Goal: Complete application form: Complete application form

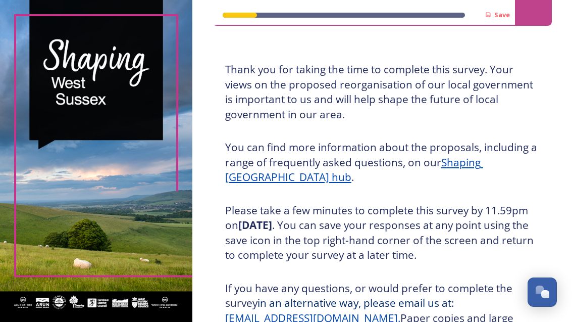
scroll to position [44, 0]
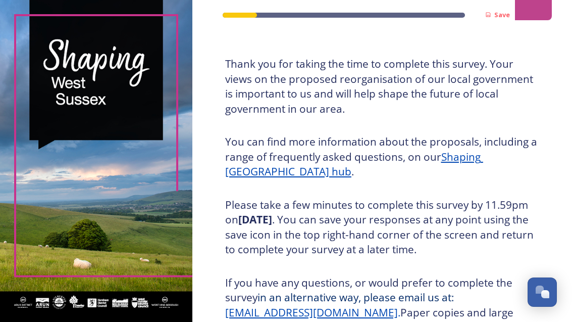
click at [290, 175] on u "Shaping [GEOGRAPHIC_DATA] hub" at bounding box center [354, 163] width 258 height 29
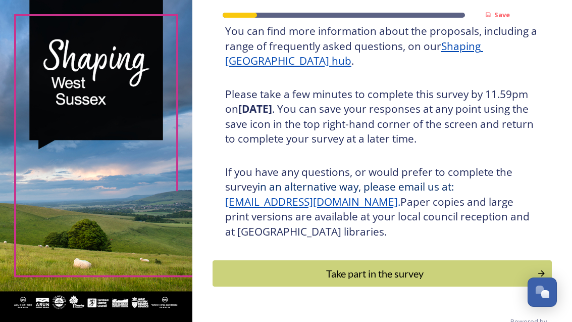
scroll to position [155, 0]
click at [323, 281] on div "Take part in the survey" at bounding box center [375, 273] width 314 height 15
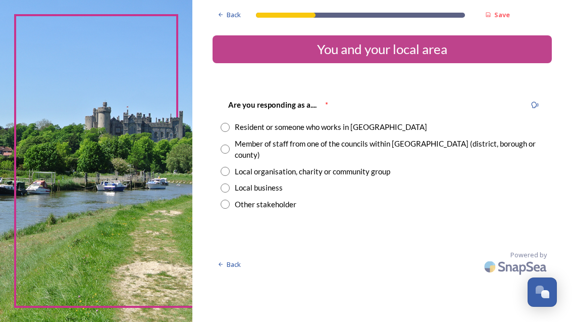
click at [230, 126] on input "radio" at bounding box center [225, 127] width 9 height 9
radio input "true"
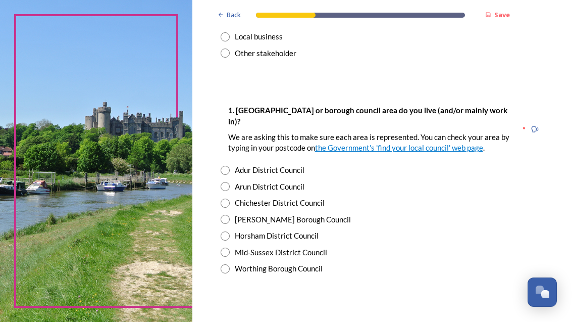
scroll to position [151, 0]
click at [230, 224] on input "radio" at bounding box center [225, 219] width 9 height 9
radio input "true"
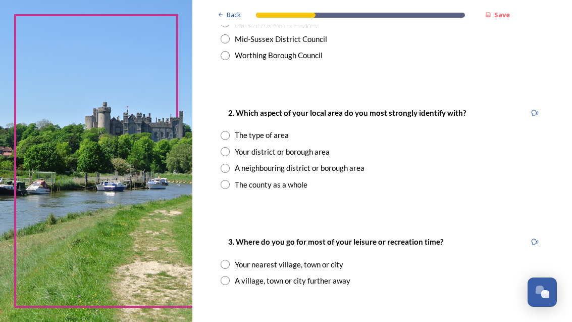
scroll to position [364, 0]
click at [230, 173] on input "radio" at bounding box center [225, 168] width 9 height 9
radio input "true"
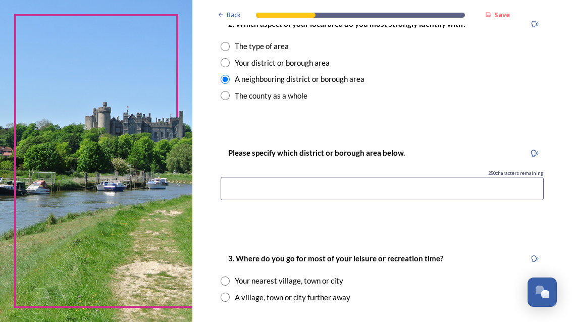
scroll to position [453, 0]
click at [268, 198] on input at bounding box center [382, 188] width 323 height 23
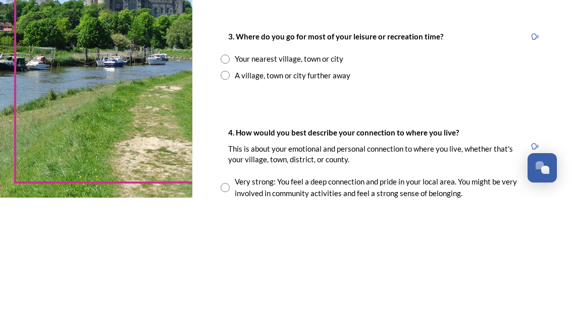
scroll to position [548, 0]
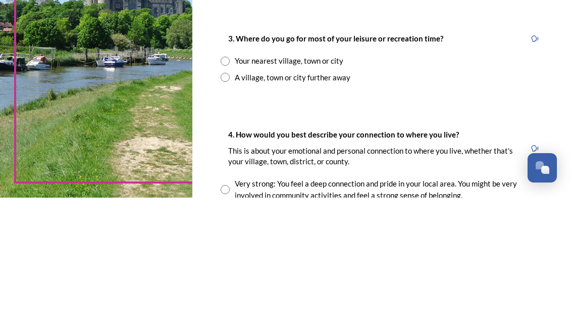
type input "Maidenbower"
click at [230, 181] on input "radio" at bounding box center [225, 185] width 9 height 9
radio input "true"
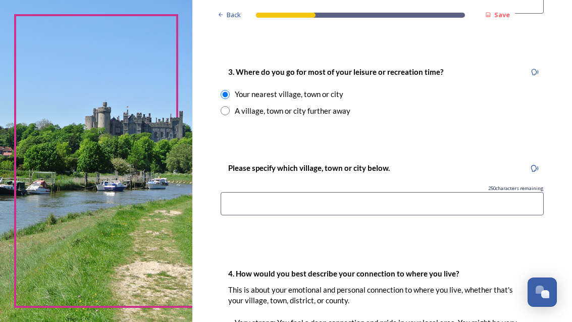
scroll to position [640, 0]
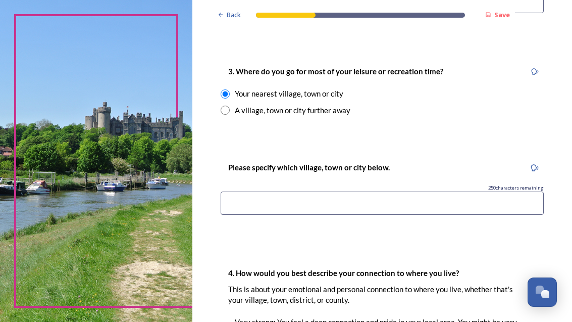
click at [272, 204] on input at bounding box center [382, 202] width 323 height 23
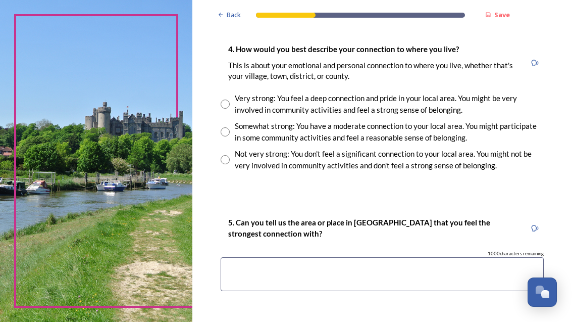
scroll to position [863, 0]
type input "Horsham"
click at [230, 133] on input "radio" at bounding box center [225, 131] width 9 height 9
radio input "true"
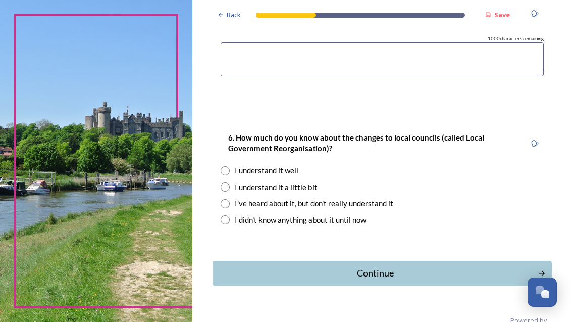
scroll to position [1078, 0]
click at [230, 192] on input "radio" at bounding box center [225, 187] width 9 height 9
radio input "true"
click at [370, 280] on div "Continue" at bounding box center [375, 274] width 315 height 14
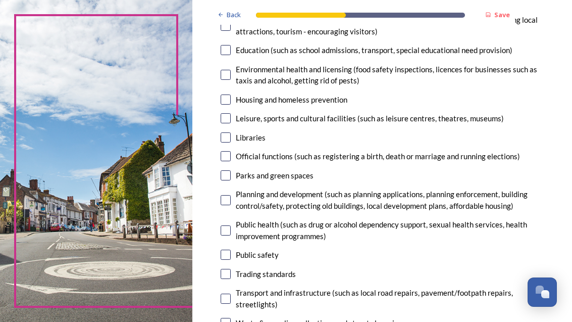
scroll to position [245, 0]
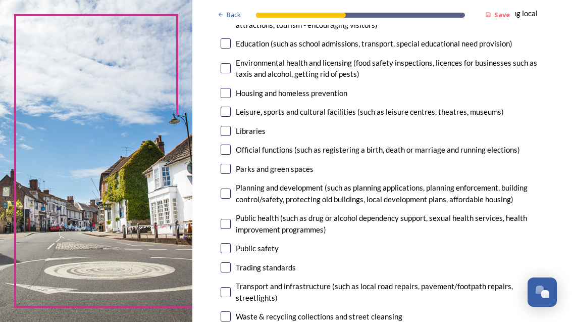
click at [231, 136] on input "checkbox" at bounding box center [226, 131] width 10 height 10
checkbox input "true"
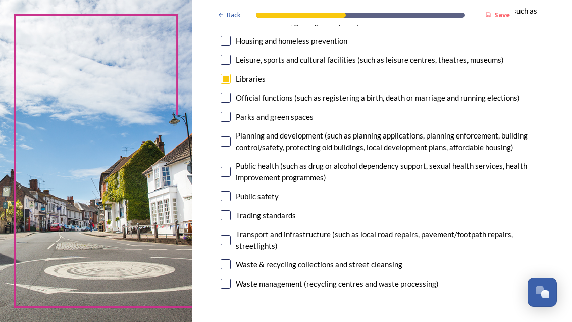
scroll to position [297, 0]
click at [231, 122] on input "checkbox" at bounding box center [226, 117] width 10 height 10
checkbox input "true"
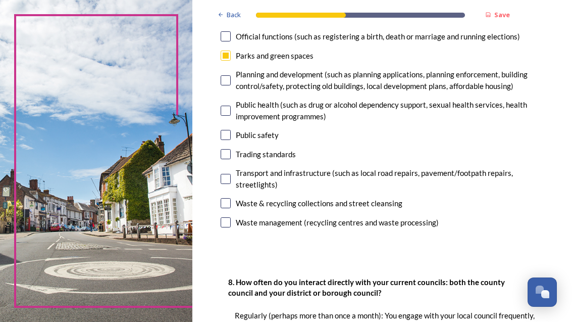
scroll to position [360, 0]
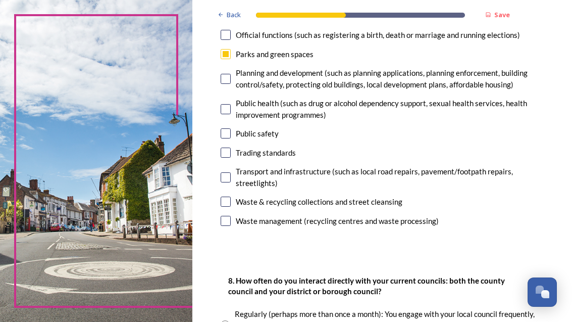
click at [231, 182] on input "checkbox" at bounding box center [226, 177] width 10 height 10
checkbox input "true"
click at [231, 207] on input "checkbox" at bounding box center [226, 201] width 10 height 10
checkbox input "true"
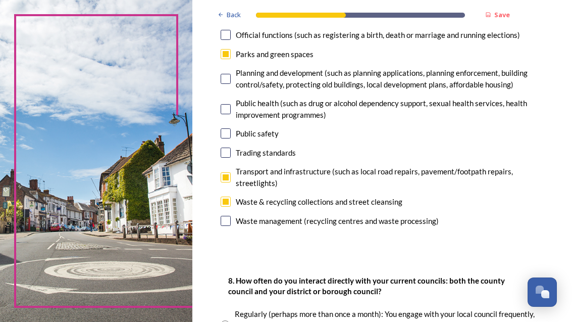
click at [192, 174] on img at bounding box center [96, 161] width 192 height 322
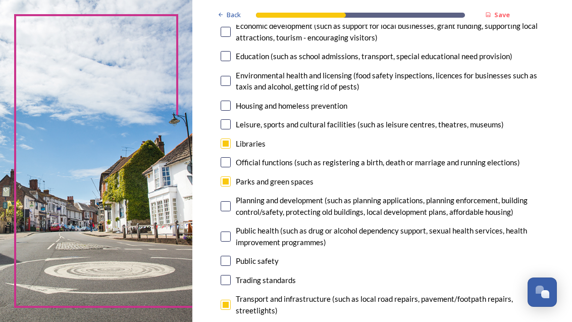
scroll to position [229, 0]
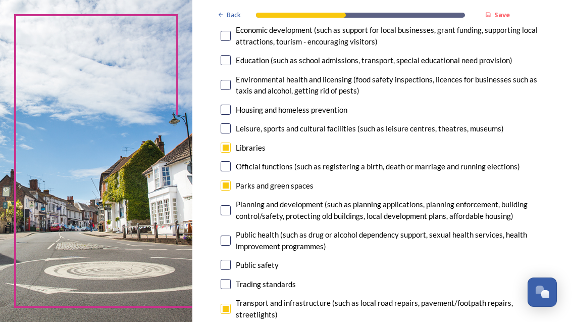
click at [231, 90] on input "checkbox" at bounding box center [226, 85] width 10 height 10
checkbox input "true"
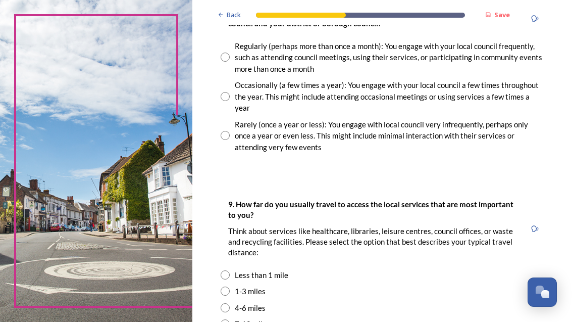
scroll to position [627, 0]
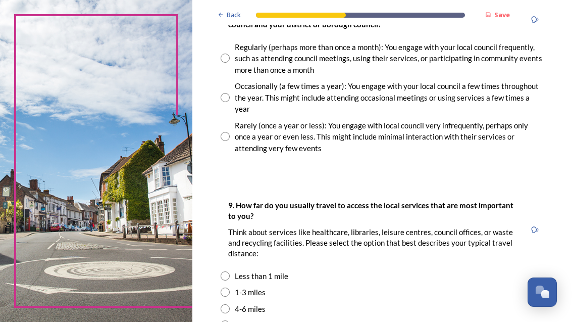
click at [258, 115] on div "Occasionally (a few times a year): You engage with your local council a few tim…" at bounding box center [382, 97] width 323 height 34
radio input "true"
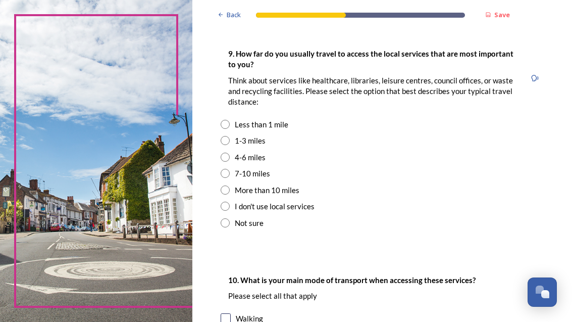
scroll to position [778, 0]
click at [230, 145] on input "radio" at bounding box center [225, 140] width 9 height 9
radio input "true"
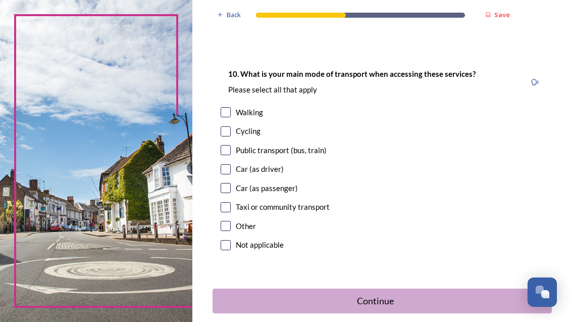
scroll to position [985, 0]
click at [192, 141] on img at bounding box center [96, 161] width 192 height 322
click at [231, 117] on input "checkbox" at bounding box center [226, 112] width 10 height 10
checkbox input "true"
click at [231, 155] on input "checkbox" at bounding box center [226, 149] width 10 height 10
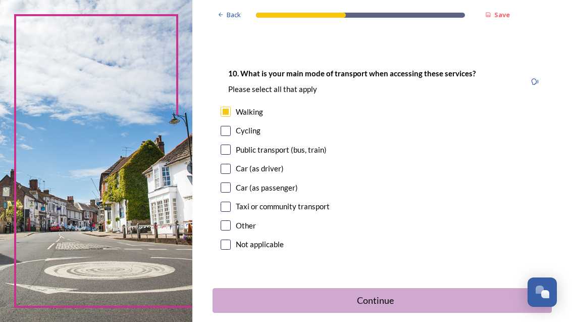
checkbox input "true"
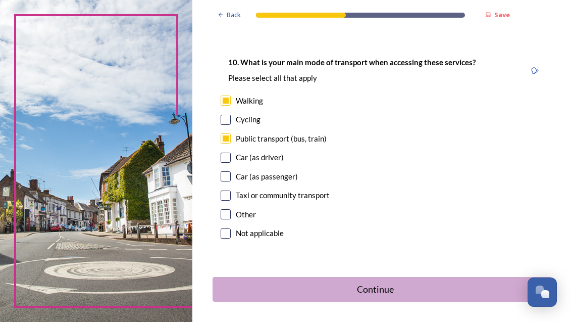
scroll to position [996, 0]
click at [231, 163] on input "checkbox" at bounding box center [226, 157] width 10 height 10
checkbox input "true"
click at [385, 296] on div "Continue" at bounding box center [375, 289] width 315 height 14
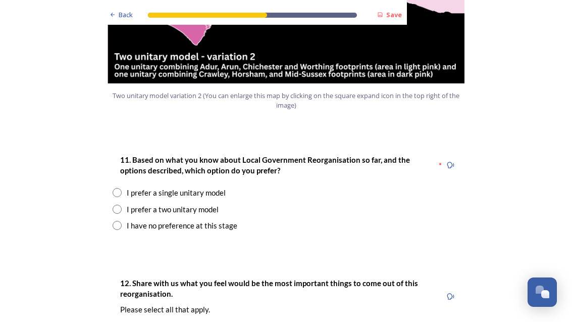
scroll to position [1259, 0]
click at [50, 201] on div "Back Save Prioritising future services As explained on our Shaping [GEOGRAPHIC_…" at bounding box center [286, 317] width 572 height 3153
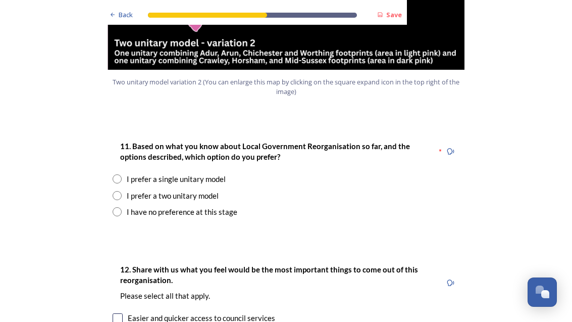
scroll to position [1273, 0]
click at [115, 207] on input "radio" at bounding box center [117, 211] width 9 height 9
radio input "true"
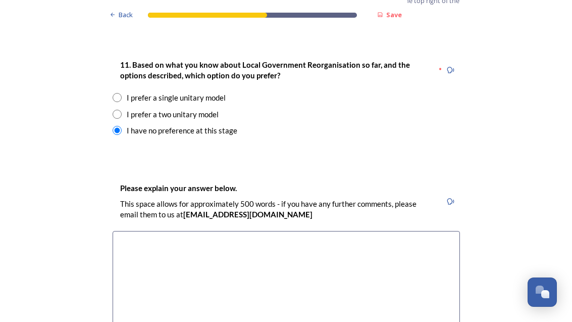
scroll to position [1354, 0]
click at [132, 231] on textarea at bounding box center [286, 288] width 347 height 114
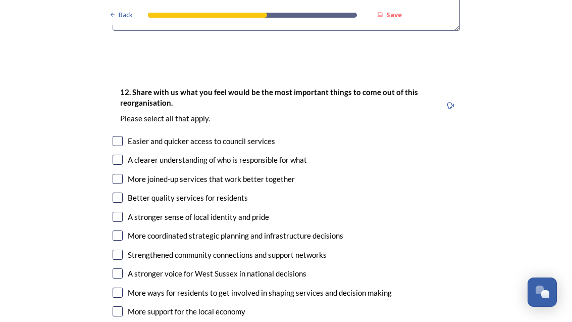
scroll to position [1668, 0]
type textarea "With either the first 2 will we see less staff ,managers and lower bills"
click at [113, 154] on div "A clearer understanding of who is responsible for what" at bounding box center [286, 160] width 347 height 12
checkbox input "true"
click at [116, 192] on input "checkbox" at bounding box center [118, 197] width 10 height 10
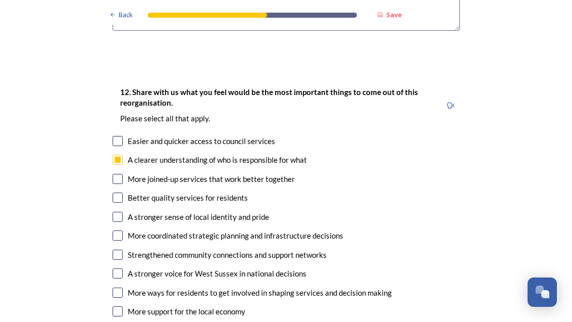
checkbox input "true"
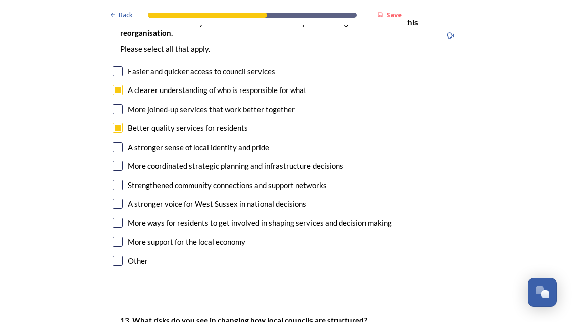
scroll to position [1737, 0]
click at [117, 199] on input "checkbox" at bounding box center [118, 204] width 10 height 10
checkbox input "true"
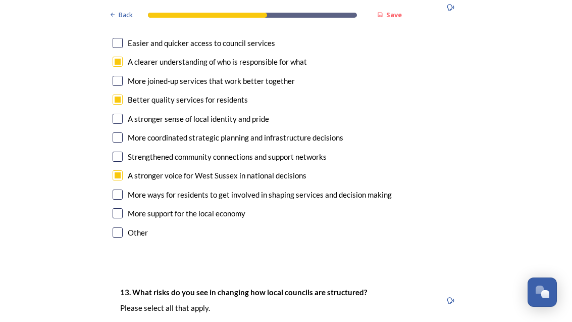
scroll to position [1766, 0]
click at [115, 208] on input "checkbox" at bounding box center [118, 213] width 10 height 10
checkbox input "true"
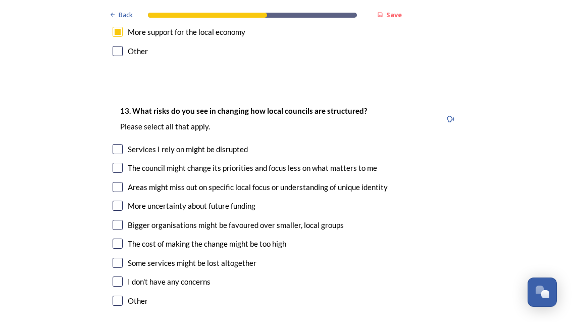
scroll to position [1948, 0]
click at [113, 238] on input "checkbox" at bounding box center [118, 243] width 10 height 10
checkbox input "true"
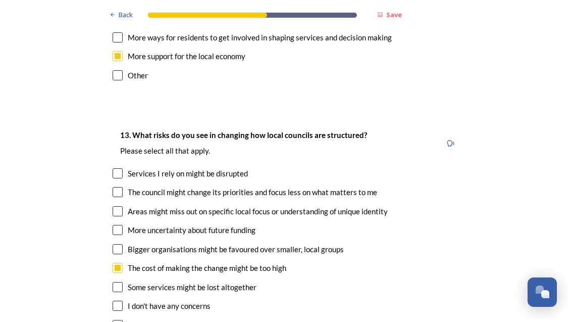
scroll to position [1922, 0]
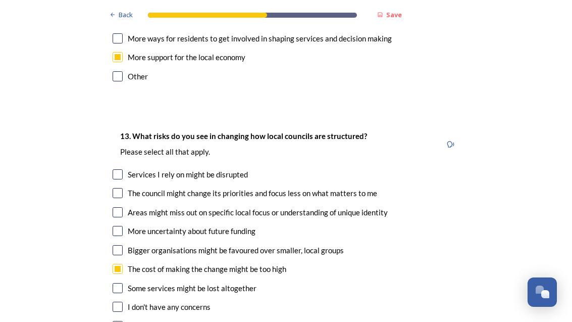
click at [117, 188] on input "checkbox" at bounding box center [118, 193] width 10 height 10
checkbox input "true"
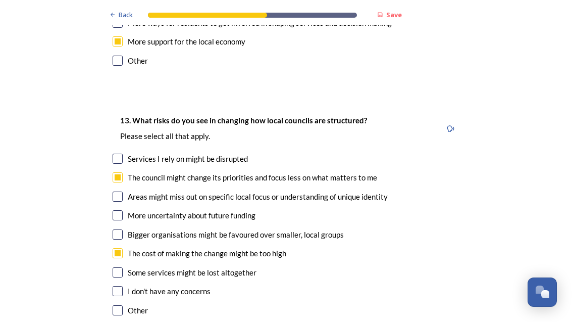
scroll to position [1937, 0]
click at [117, 210] on input "checkbox" at bounding box center [118, 215] width 10 height 10
checkbox input "true"
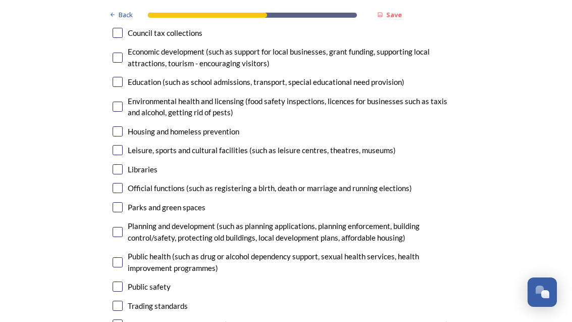
scroll to position [2409, 0]
click at [113, 202] on div at bounding box center [118, 207] width 10 height 10
checkbox input "true"
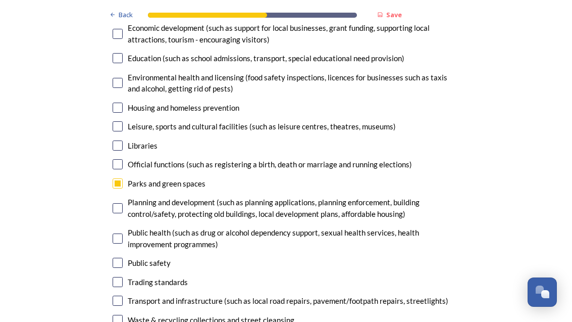
scroll to position [2433, 0]
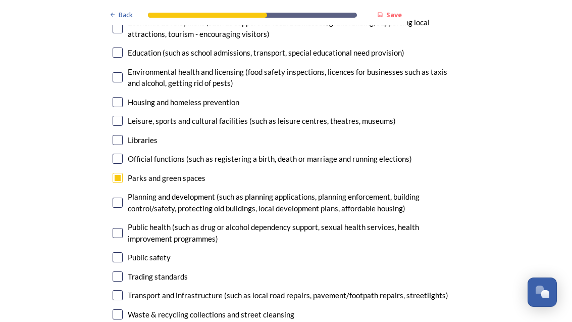
scroll to position [2439, 0]
click at [118, 252] on input "checkbox" at bounding box center [118, 257] width 10 height 10
checkbox input "true"
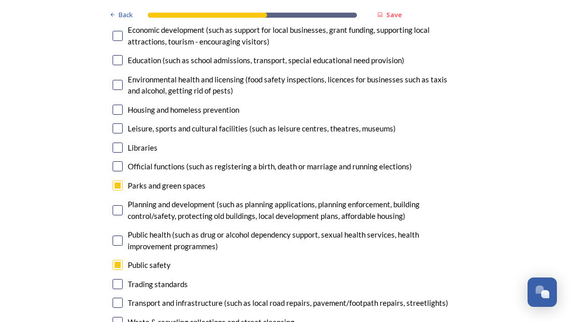
scroll to position [2431, 0]
click at [116, 297] on input "checkbox" at bounding box center [118, 302] width 10 height 10
checkbox input "true"
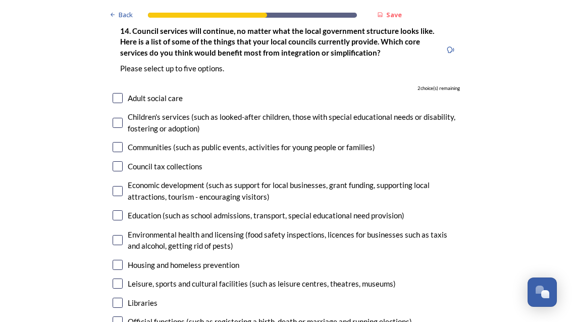
scroll to position [2278, 0]
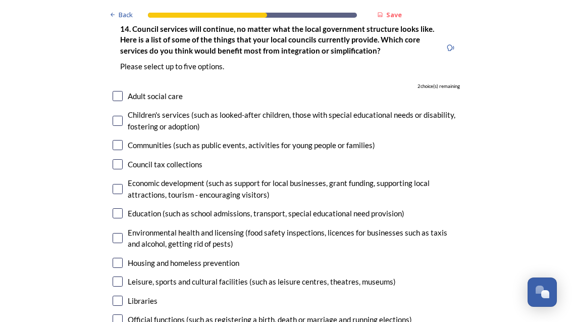
click at [114, 184] on input "checkbox" at bounding box center [118, 189] width 10 height 10
checkbox input "true"
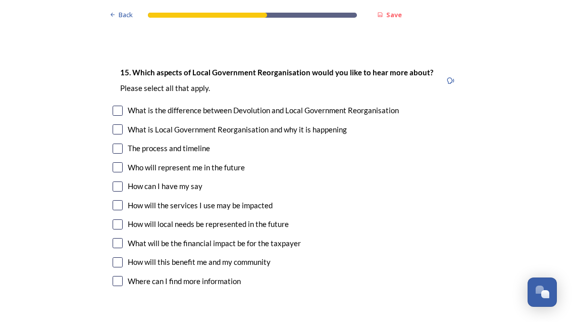
scroll to position [2759, 0]
